Goal: Information Seeking & Learning: Learn about a topic

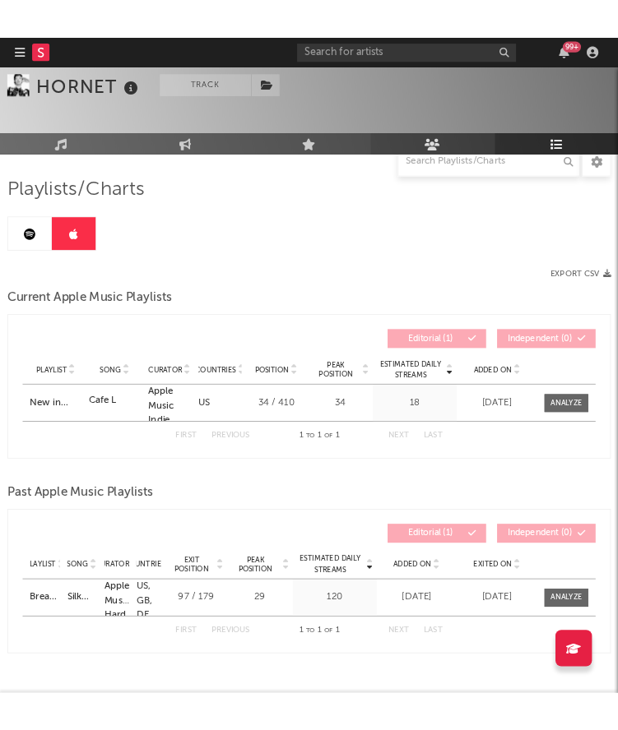
scroll to position [164, 0]
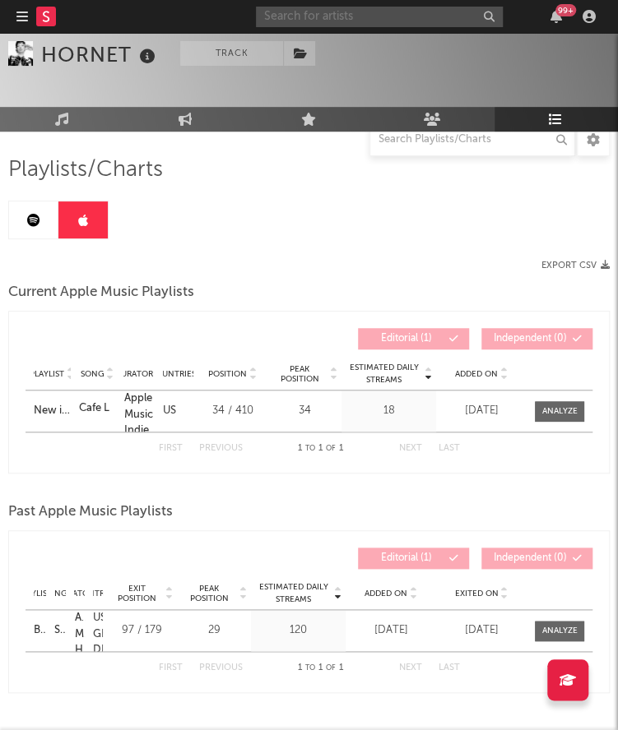
click at [415, 12] on input "text" at bounding box center [379, 17] width 247 height 21
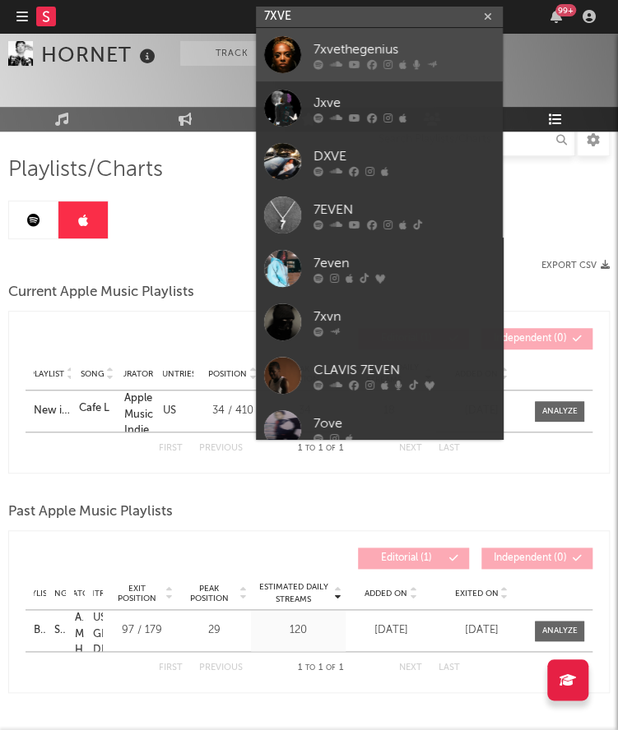
type input "7XVE"
click at [380, 45] on div "7xvethegenius" at bounding box center [403, 49] width 181 height 20
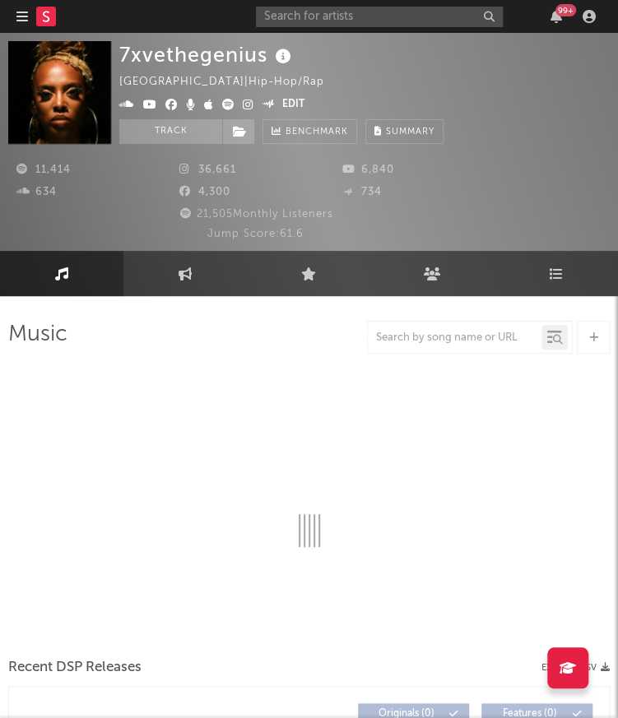
select select "6m"
